Goal: Information Seeking & Learning: Learn about a topic

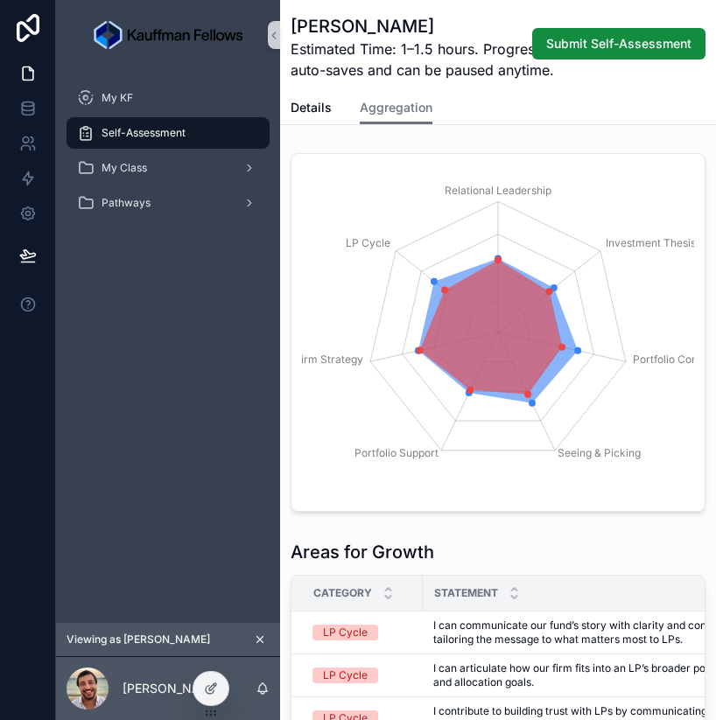
click at [263, 642] on icon "scrollable content" at bounding box center [260, 639] width 12 height 12
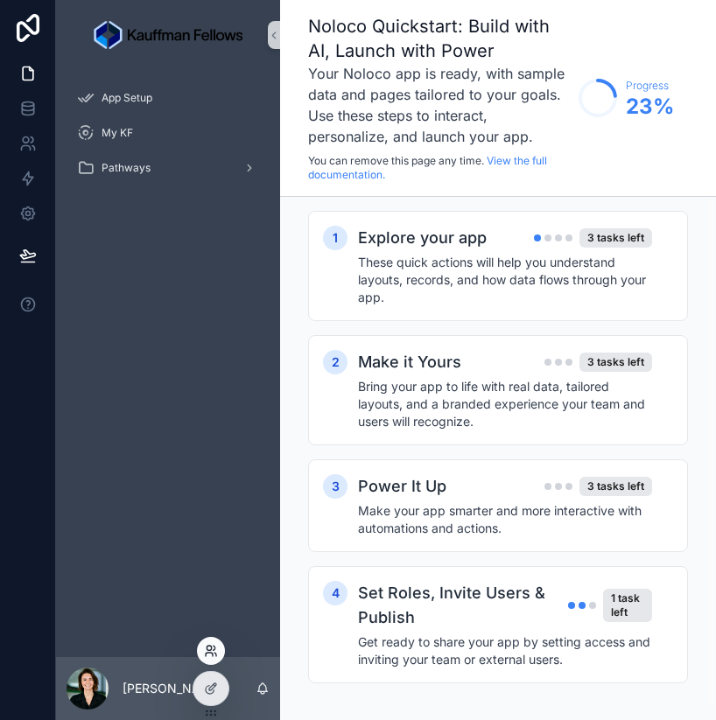
click at [206, 654] on icon at bounding box center [209, 654] width 7 height 3
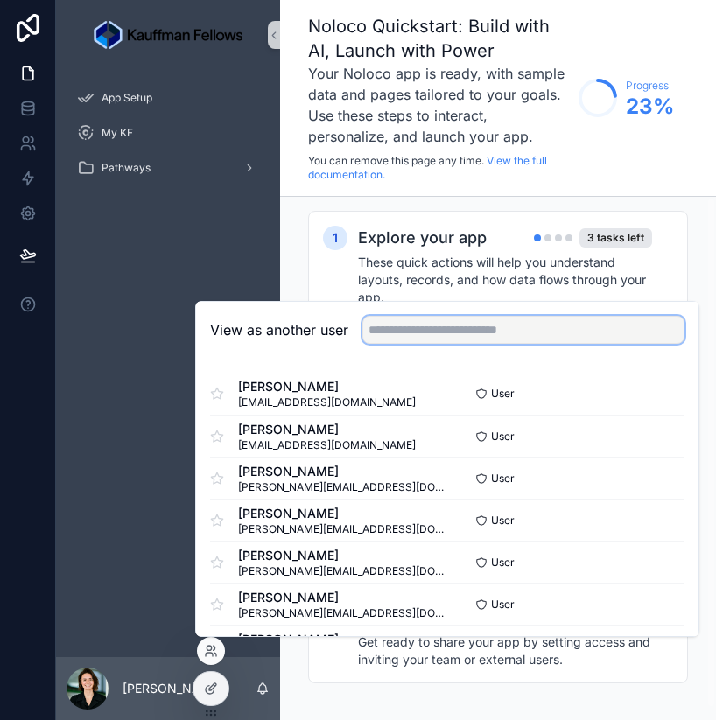
click at [437, 318] on input "text" at bounding box center [523, 330] width 322 height 28
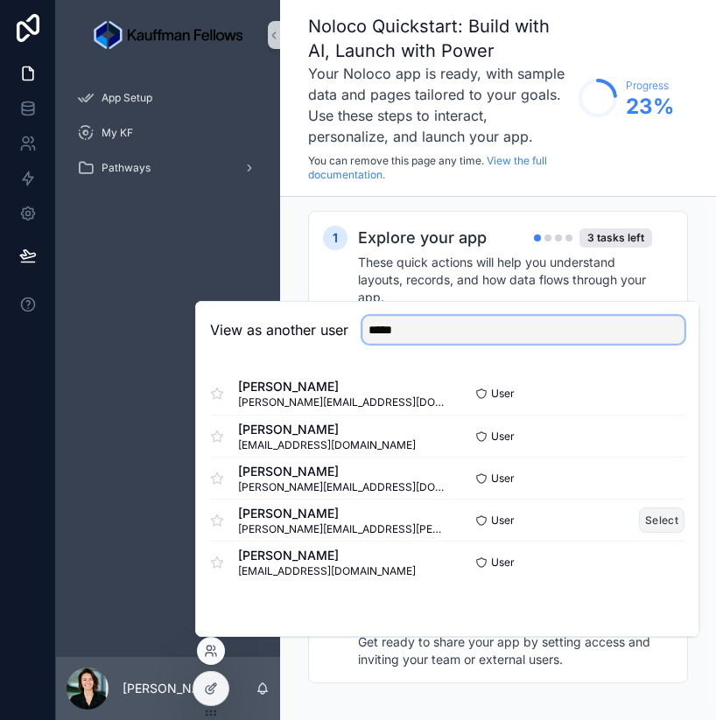
type input "****"
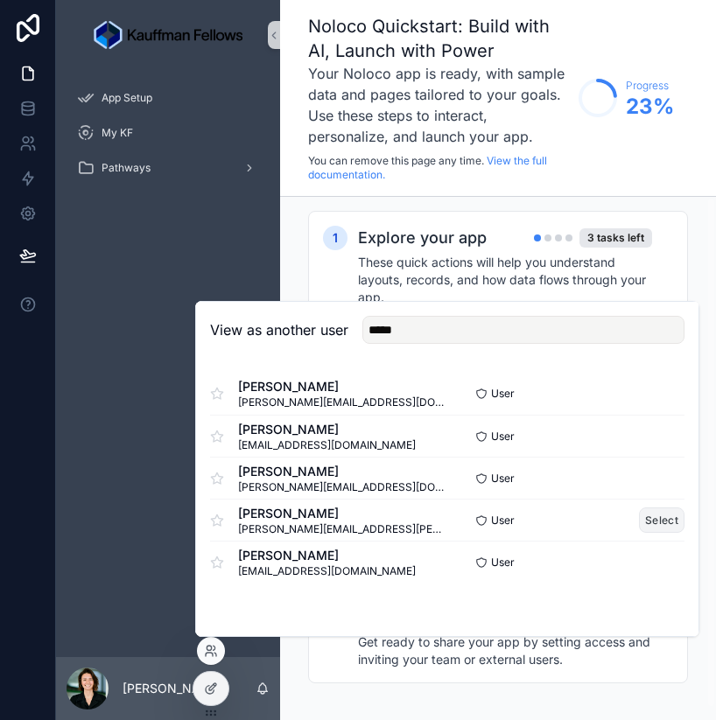
click at [666, 521] on button "Select" at bounding box center [661, 519] width 45 height 25
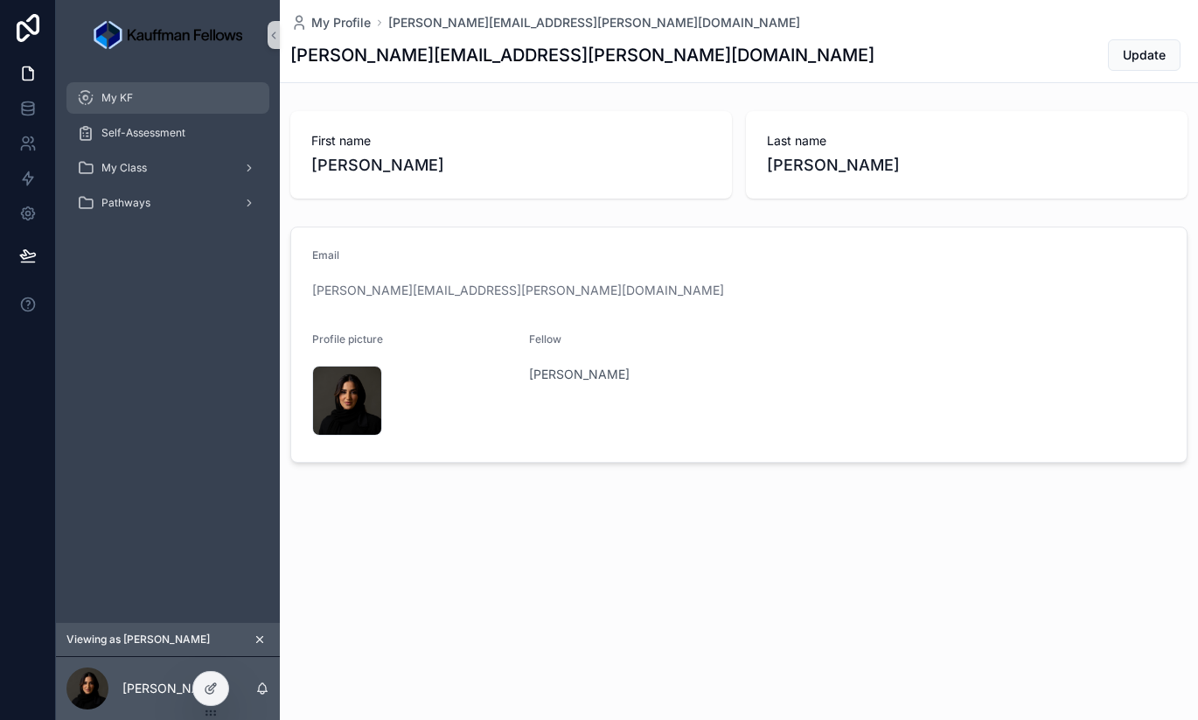
click at [154, 94] on div "My KF" at bounding box center [168, 98] width 182 height 28
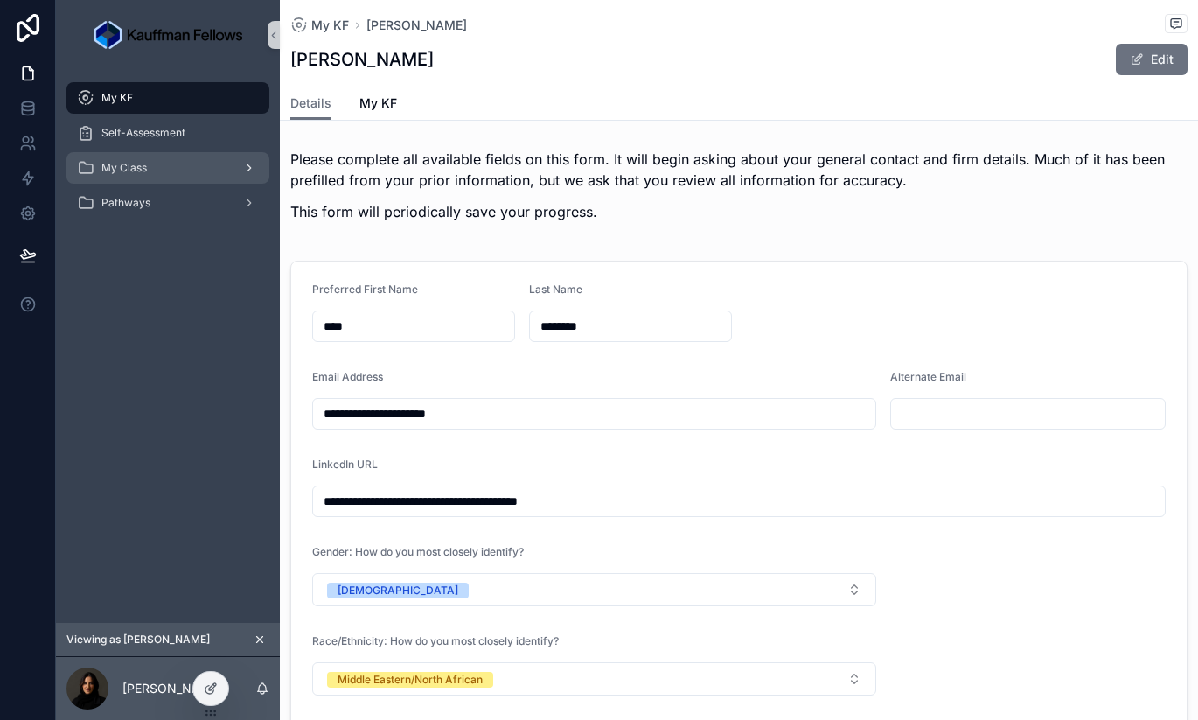
click at [189, 152] on link "My Class" at bounding box center [167, 167] width 203 height 31
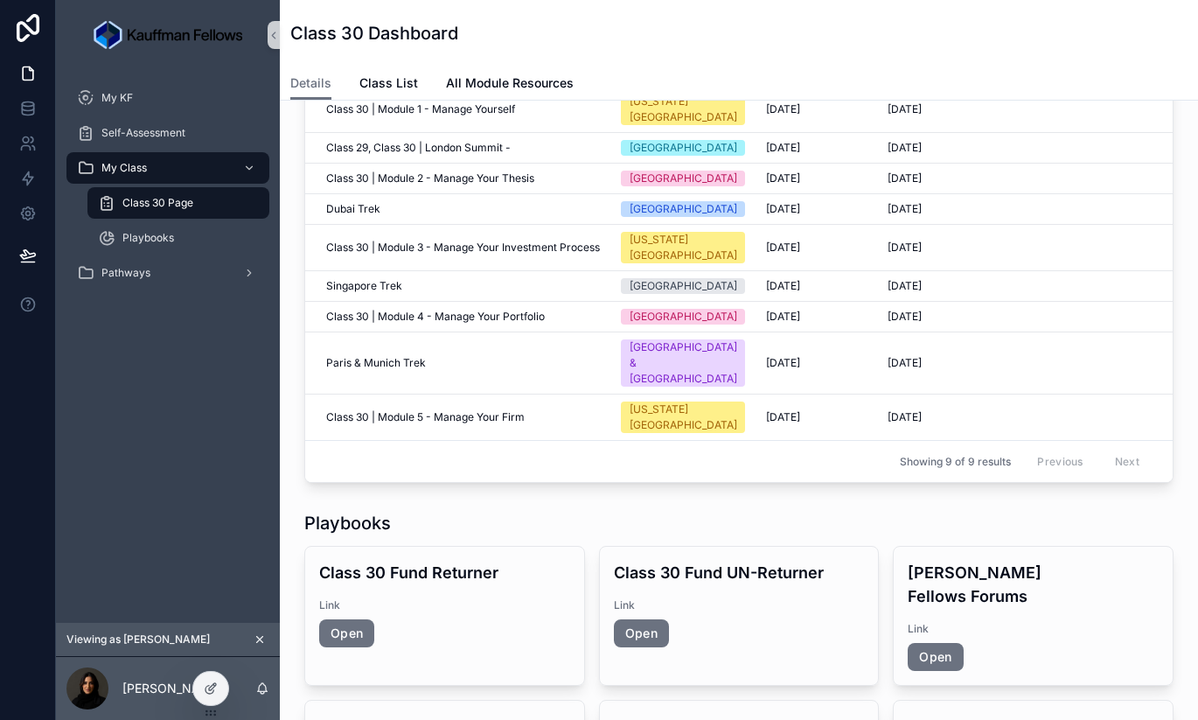
scroll to position [452, 0]
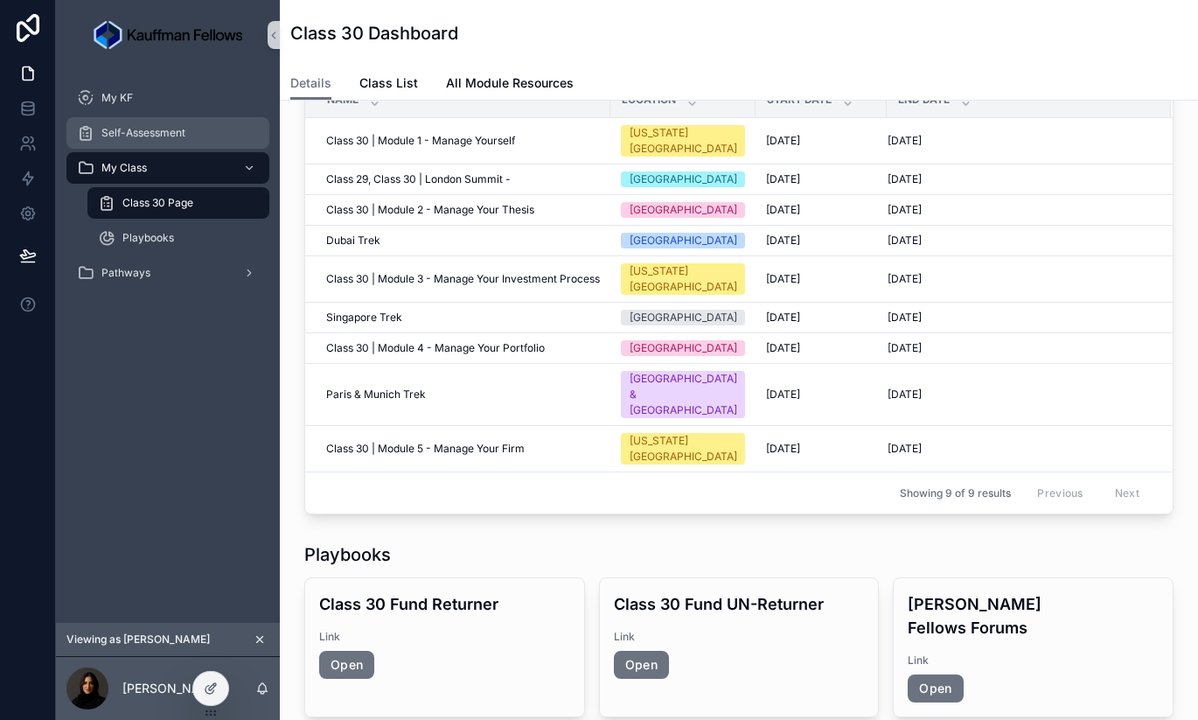
click at [129, 124] on div "Self-Assessment" at bounding box center [168, 133] width 182 height 28
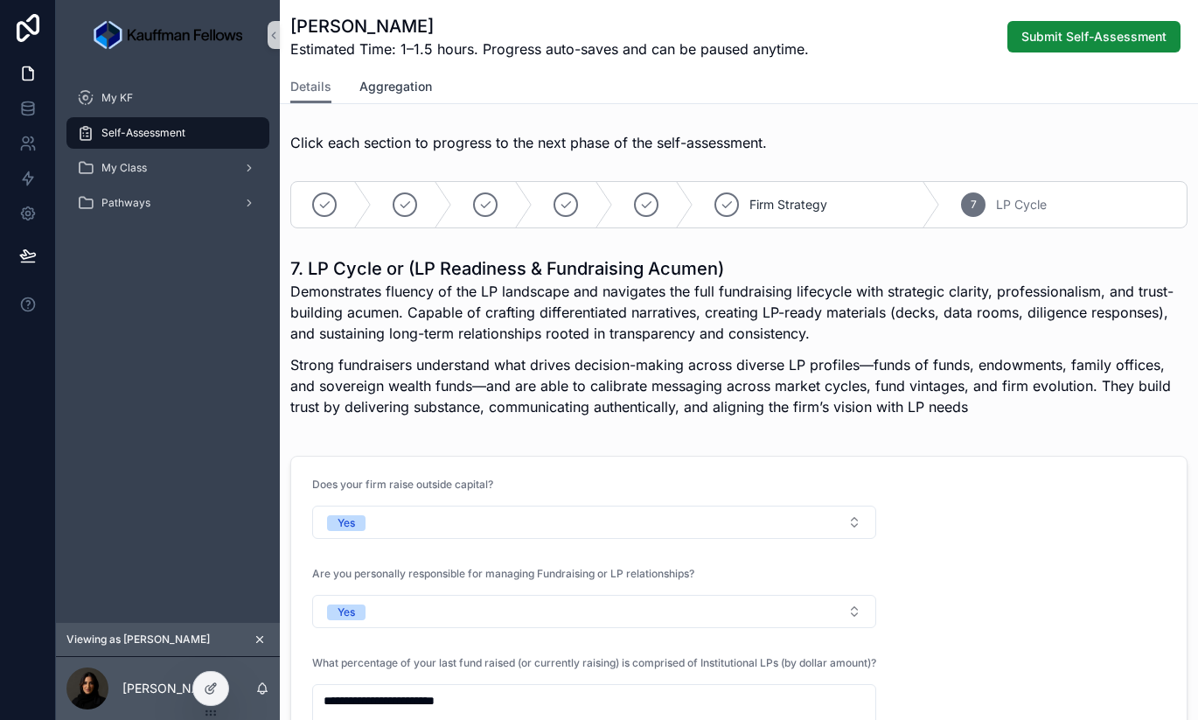
click at [410, 87] on span "Aggregation" at bounding box center [396, 86] width 73 height 17
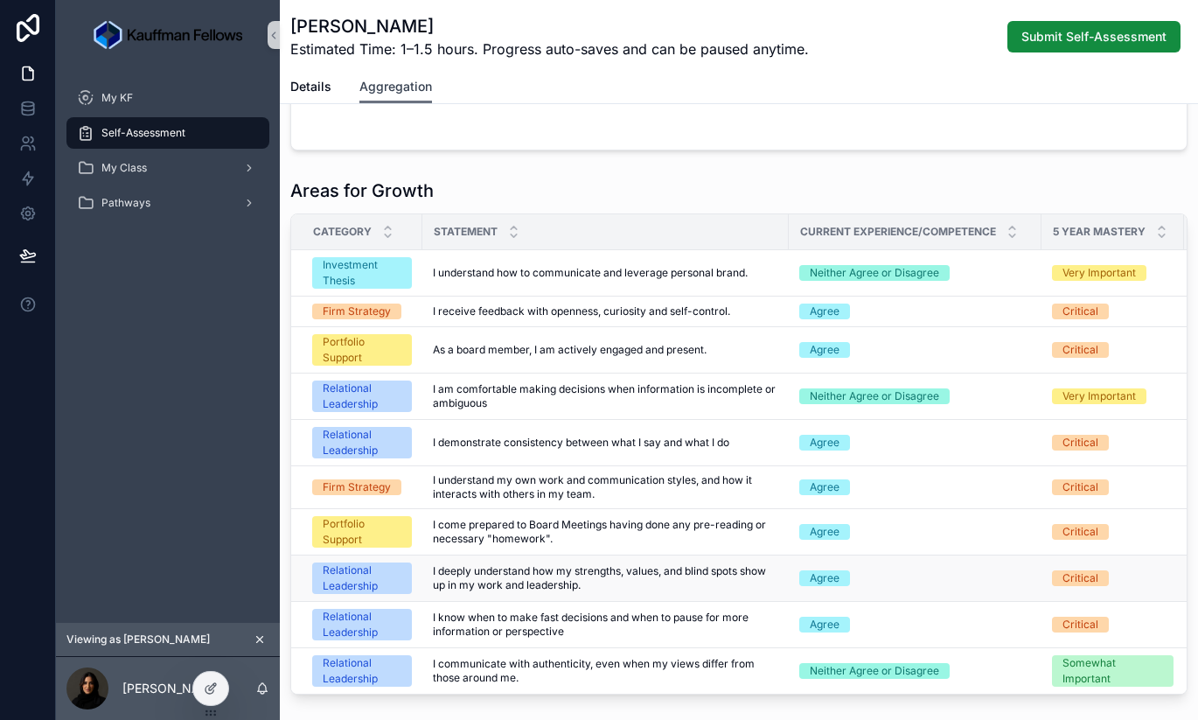
scroll to position [356, 0]
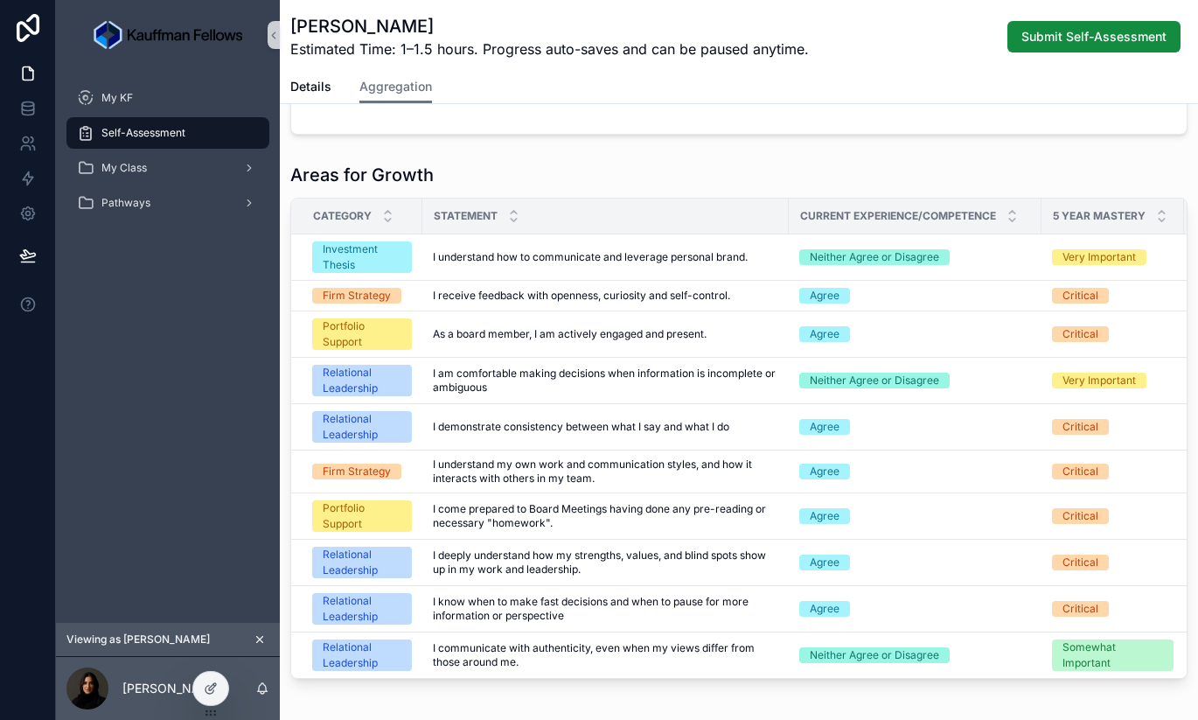
click at [300, 176] on h1 "Areas for Growth" at bounding box center [361, 175] width 143 height 24
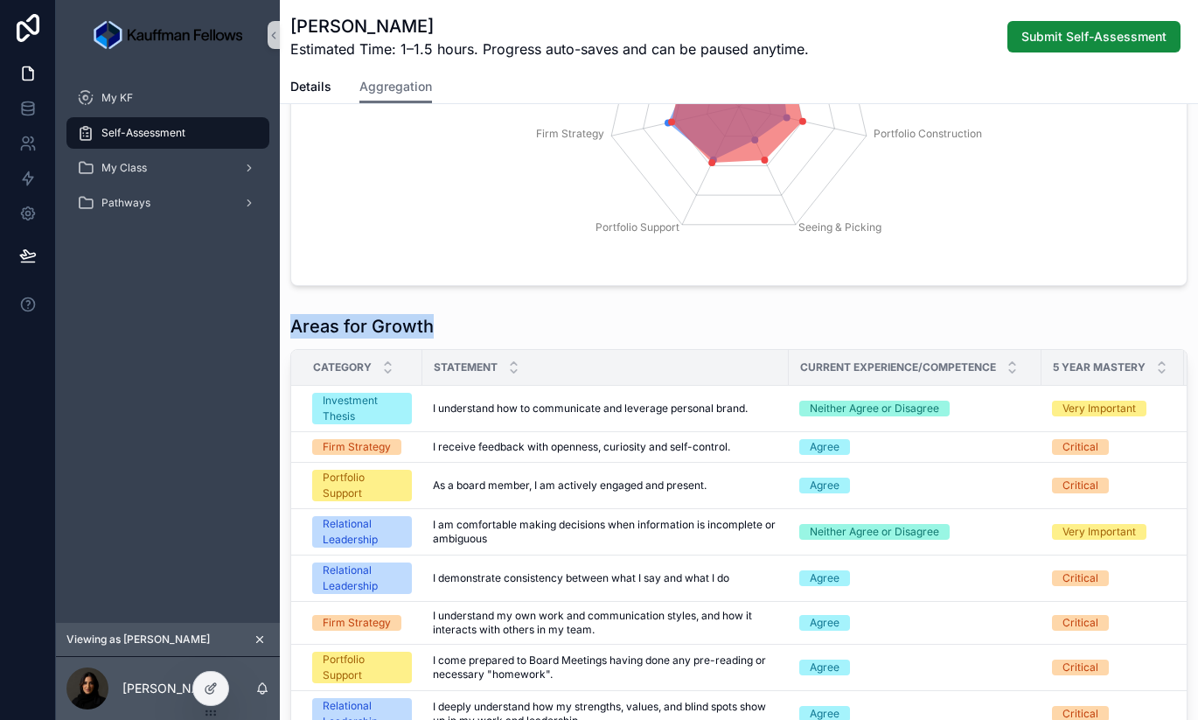
scroll to position [0, 0]
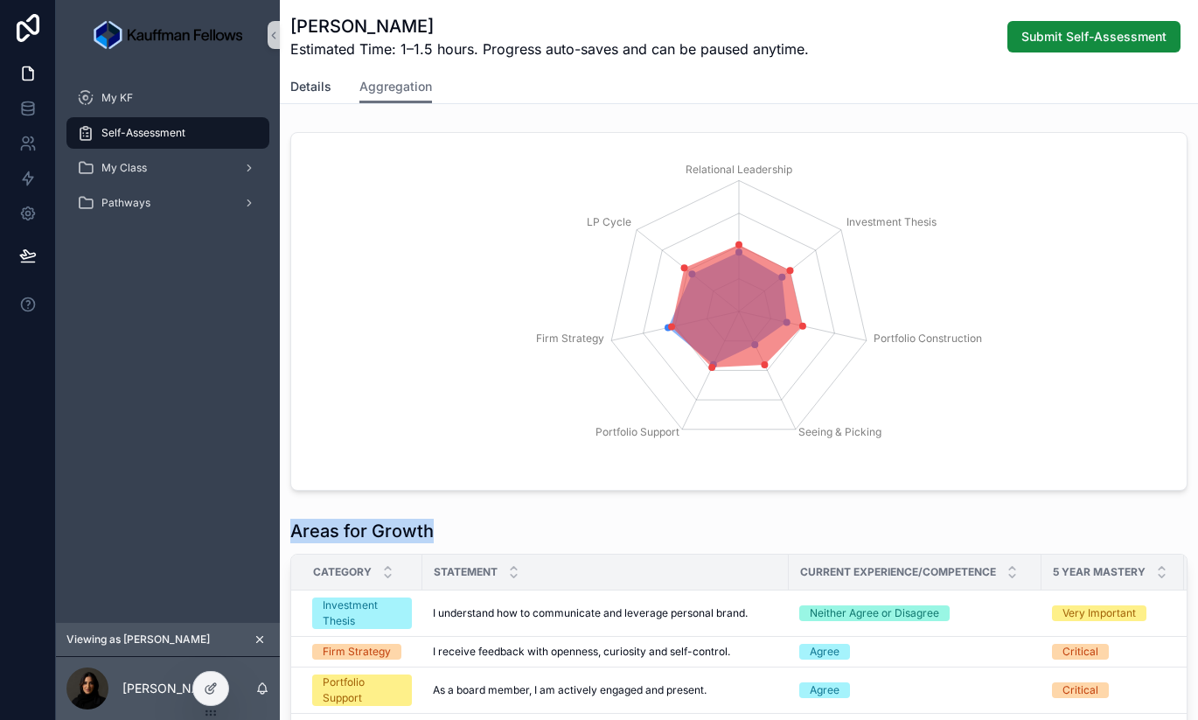
click at [307, 92] on span "Details" at bounding box center [310, 86] width 41 height 17
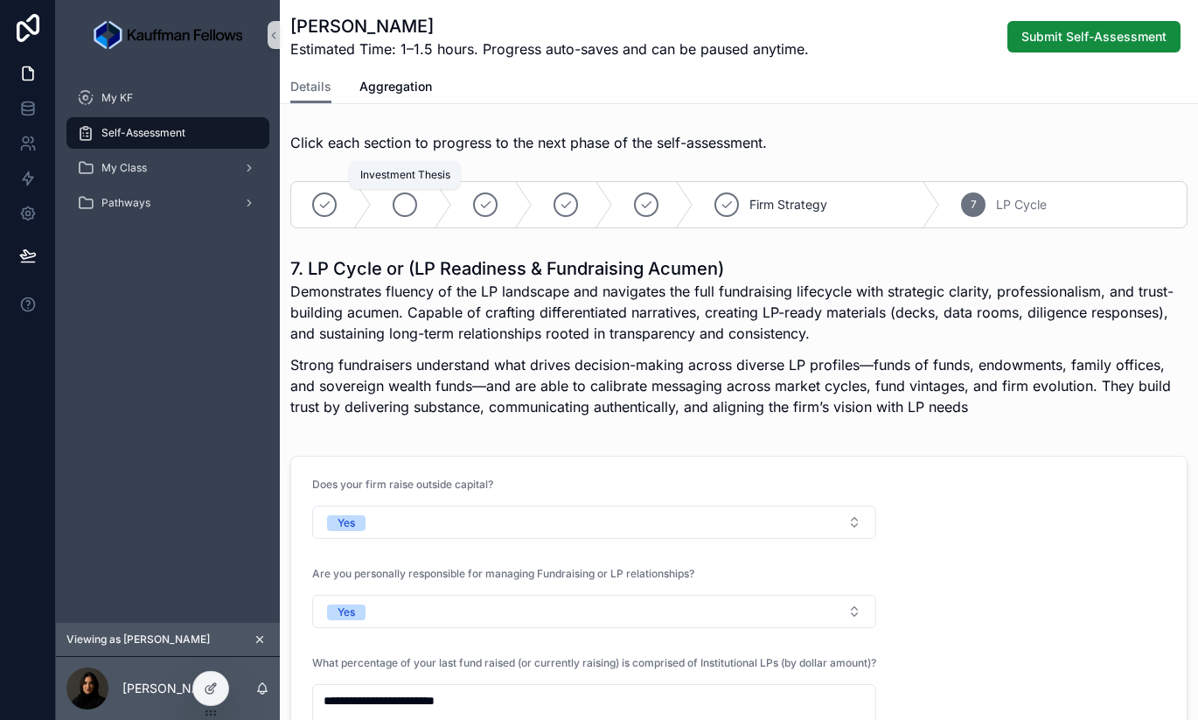
click at [398, 205] on icon "scrollable content" at bounding box center [405, 205] width 14 height 14
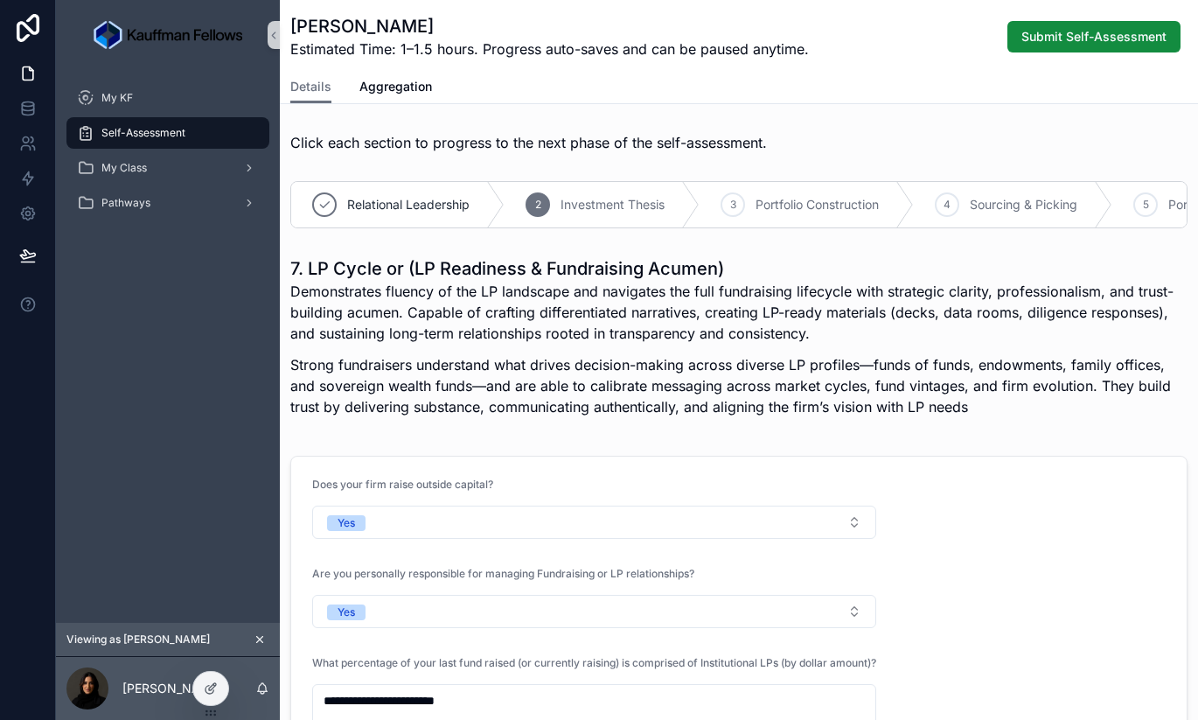
click at [610, 213] on span "Investment Thesis" at bounding box center [613, 204] width 104 height 17
click at [715, 209] on span "Portfolio Construction" at bounding box center [817, 204] width 123 height 17
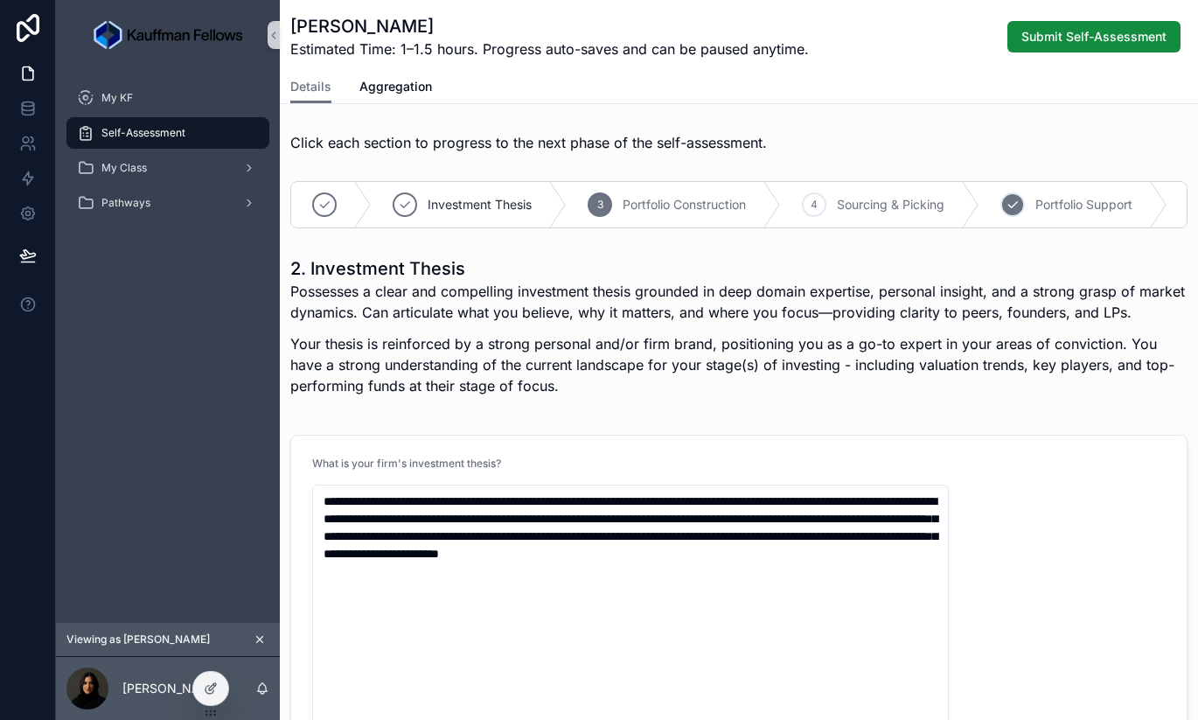
click at [715, 222] on div "5 Portfolio Support" at bounding box center [1074, 204] width 188 height 45
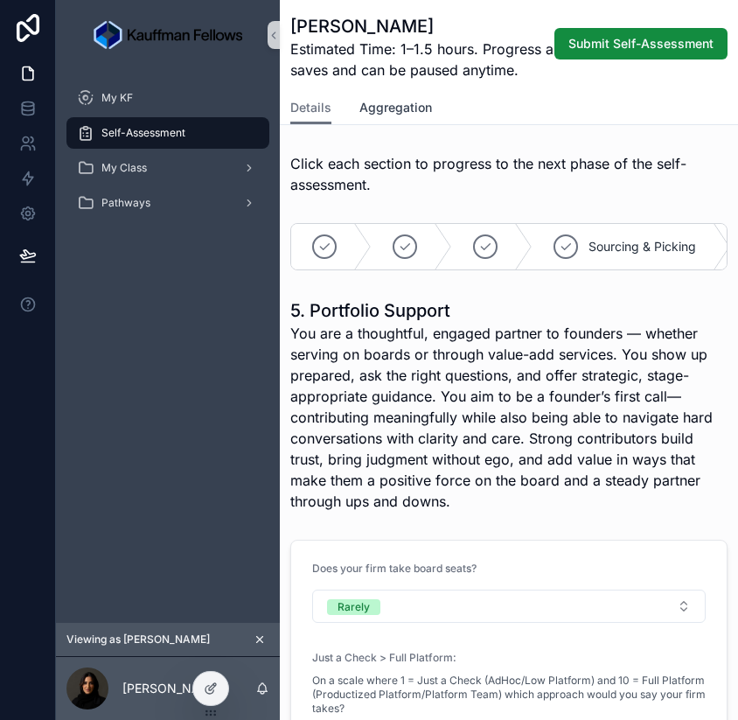
click at [414, 121] on link "Aggregation" at bounding box center [396, 109] width 73 height 35
